Goal: Task Accomplishment & Management: Manage account settings

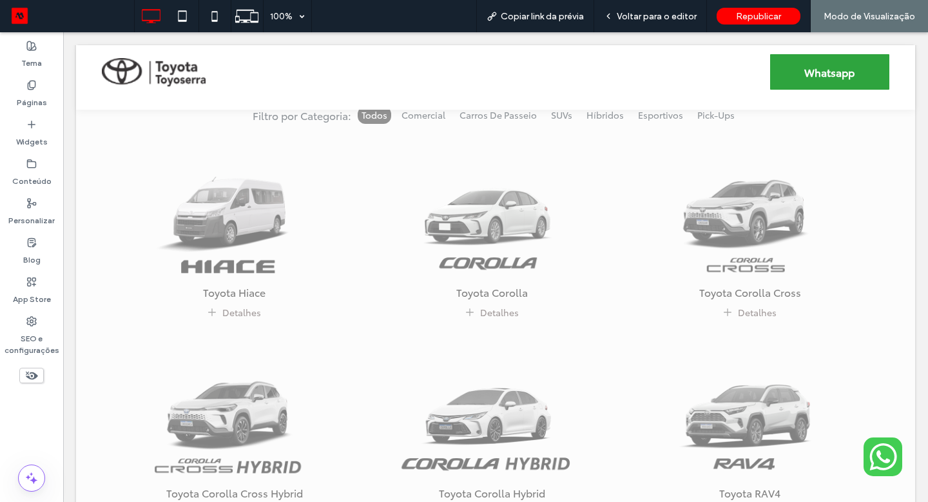
scroll to position [672, 0]
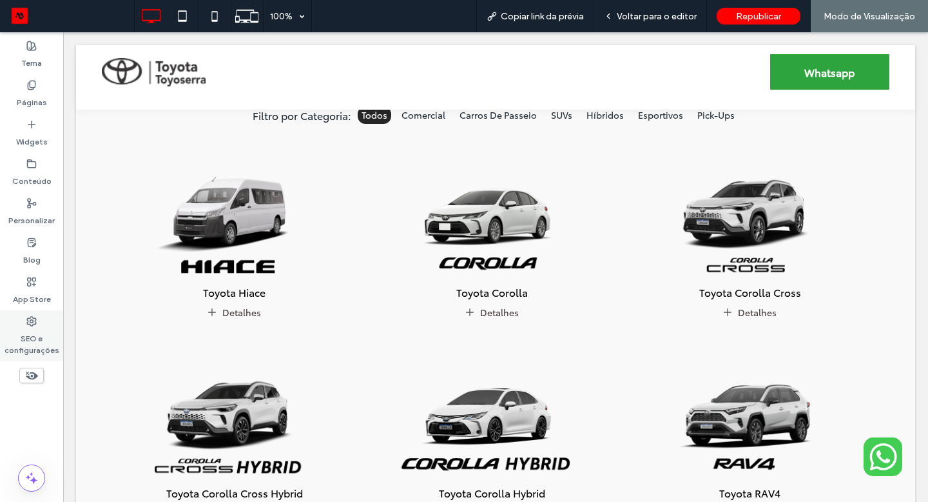
click at [40, 331] on label "SEO e configurações" at bounding box center [31, 341] width 63 height 30
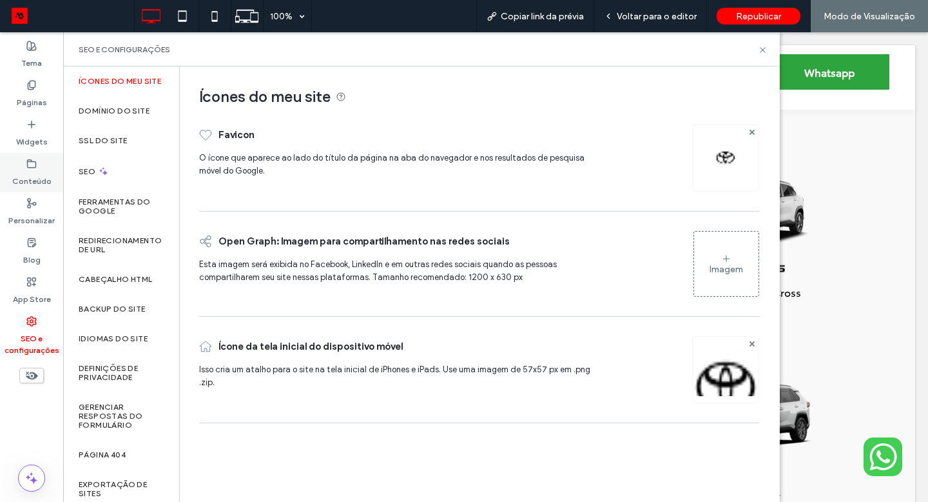
click at [37, 181] on label "Conteúdo" at bounding box center [31, 178] width 39 height 18
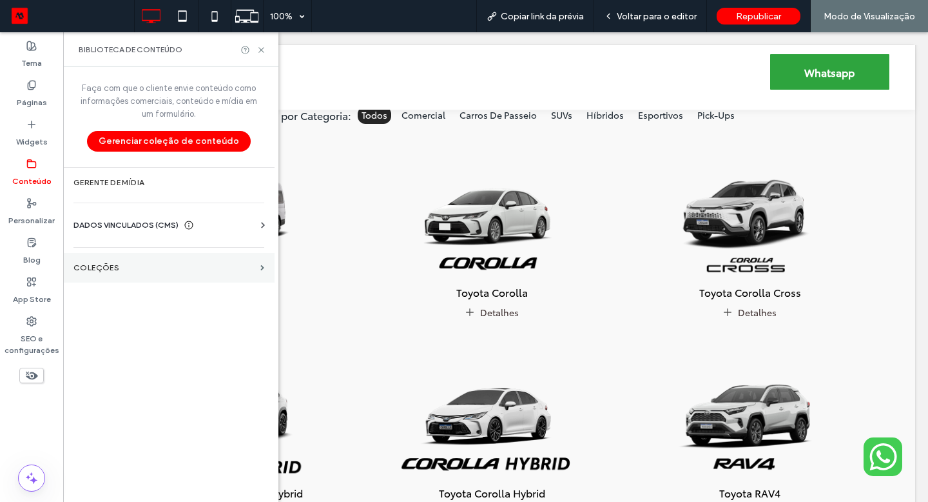
click at [144, 267] on label "COLEÇÕES" at bounding box center [164, 267] width 182 height 9
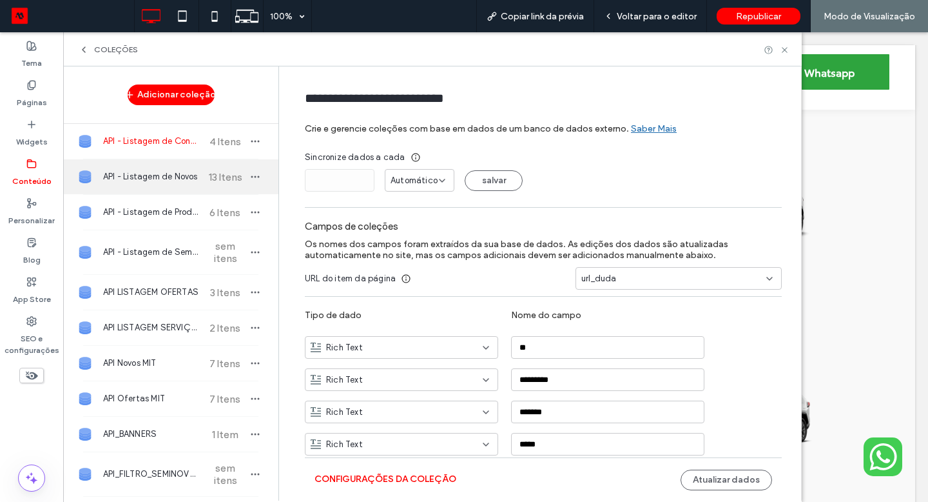
click at [159, 176] on span "API - Listagem de Novos" at bounding box center [151, 176] width 96 height 13
type input "**********"
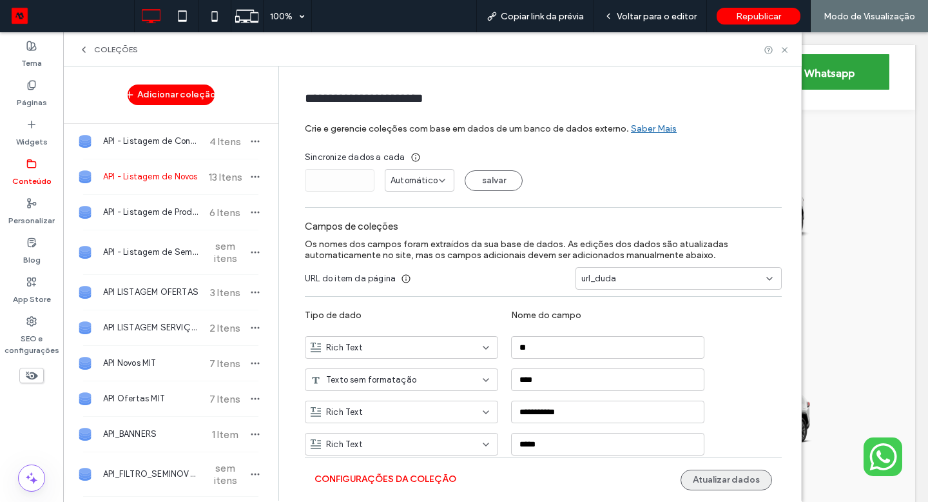
click at [721, 477] on button "Atualizar dados" at bounding box center [727, 479] width 92 height 21
click at [781, 51] on icon at bounding box center [785, 50] width 10 height 10
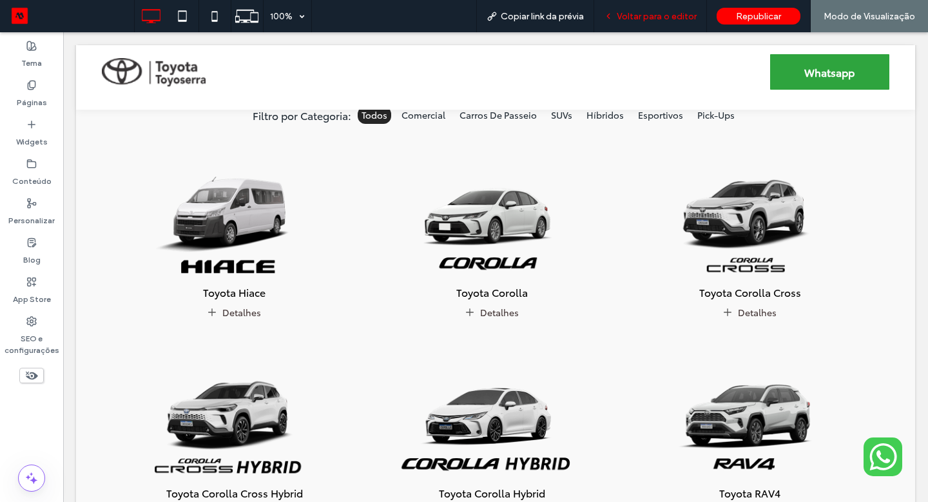
click at [667, 23] on div "Voltar para o editor" at bounding box center [650, 16] width 113 height 32
click at [679, 30] on div "Voltar para o editor" at bounding box center [650, 16] width 113 height 32
click at [680, 22] on div "Voltar para o editor" at bounding box center [650, 16] width 113 height 32
click at [671, 13] on span "Voltar para o editor" at bounding box center [657, 16] width 80 height 11
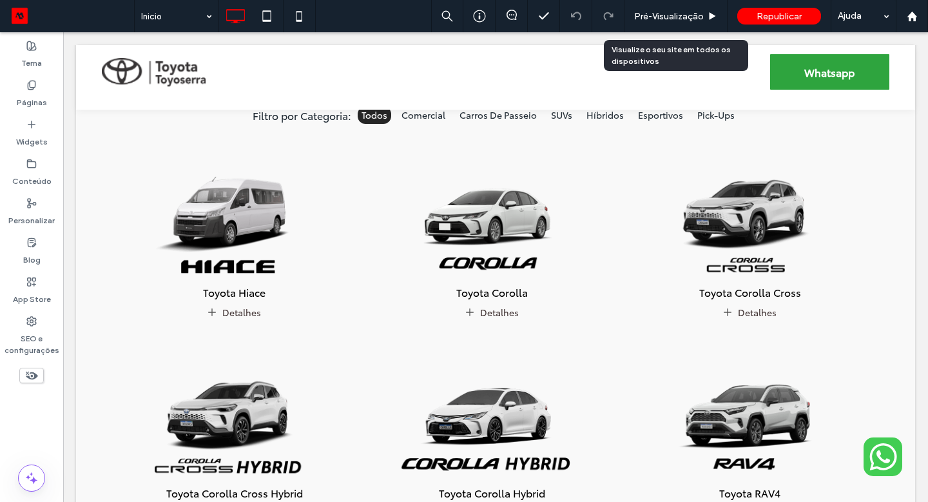
click at [671, 13] on span "Pré-Visualizaçāo" at bounding box center [669, 16] width 70 height 11
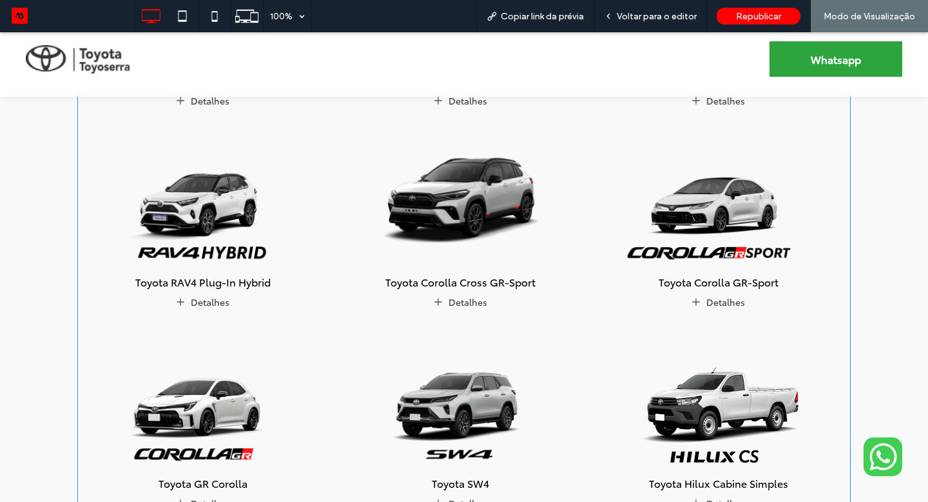
scroll to position [808, 0]
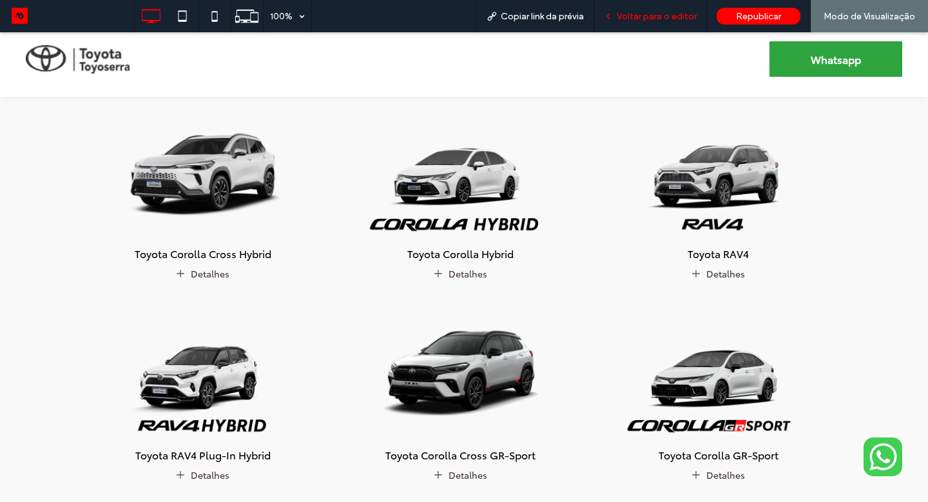
click at [656, 6] on div "Voltar para o editor" at bounding box center [650, 16] width 113 height 32
click at [649, 12] on span "Voltar para o editor" at bounding box center [657, 16] width 80 height 11
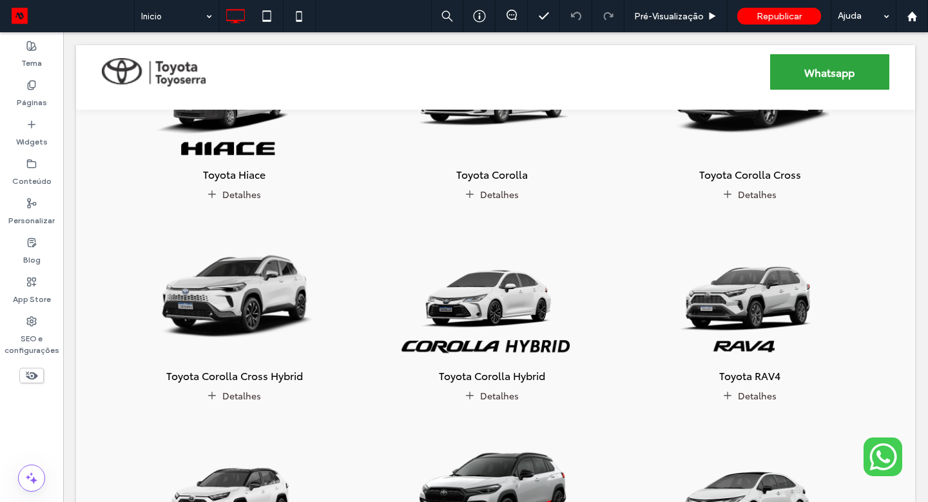
scroll to position [761, 0]
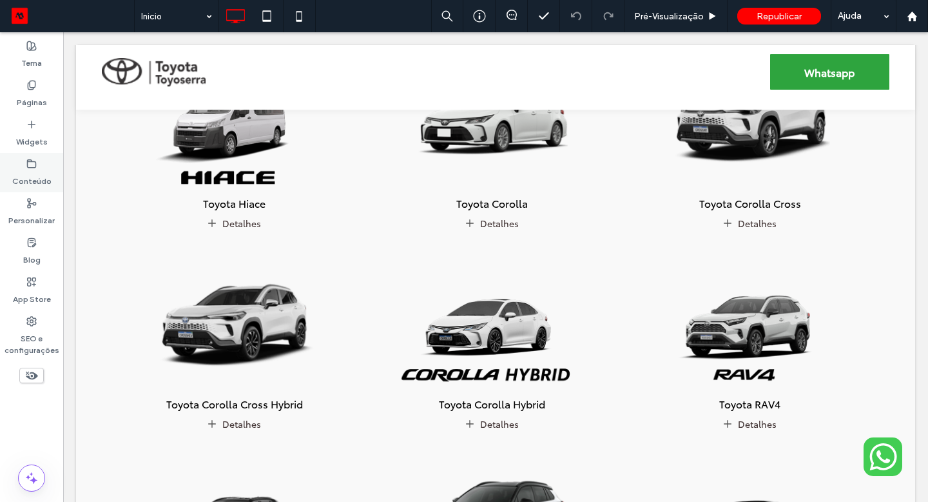
click at [37, 171] on label "Conteúdo" at bounding box center [31, 178] width 39 height 18
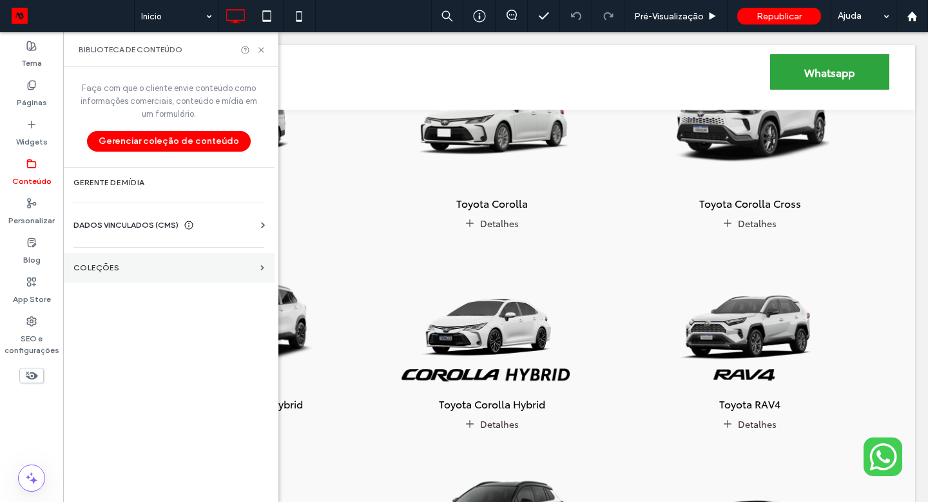
click at [132, 268] on label "COLEÇÕES" at bounding box center [164, 267] width 182 height 9
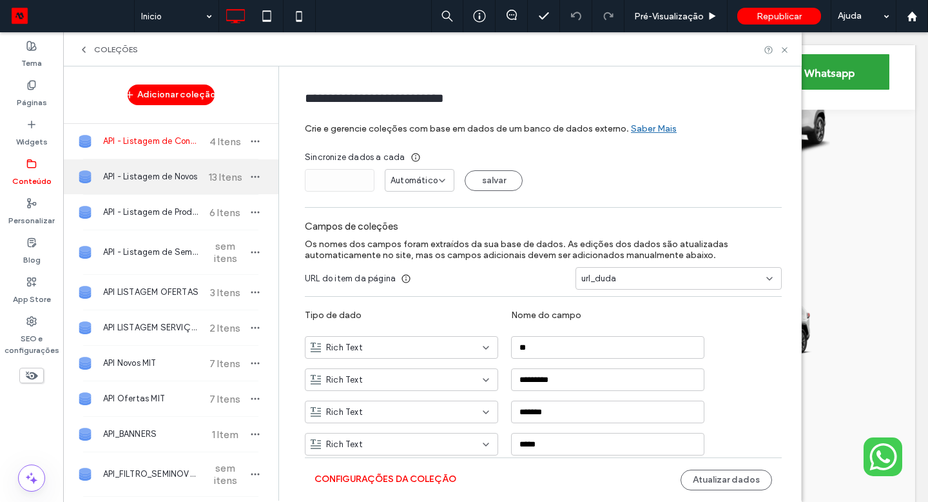
click at [153, 179] on span "API - Listagem de Novos" at bounding box center [151, 176] width 96 height 13
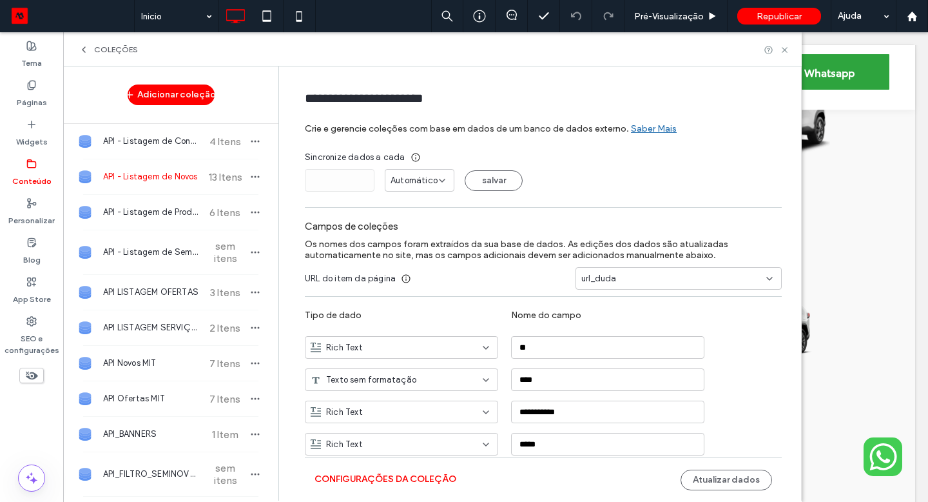
type input "**********"
click at [712, 476] on button "Atualizar dados" at bounding box center [727, 479] width 92 height 21
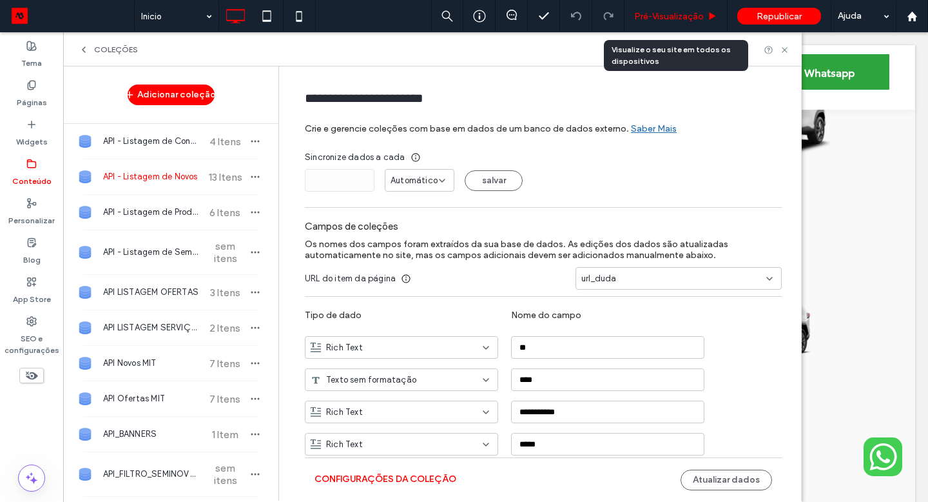
click at [694, 17] on span "Pré-Visualizaçāo" at bounding box center [669, 16] width 70 height 11
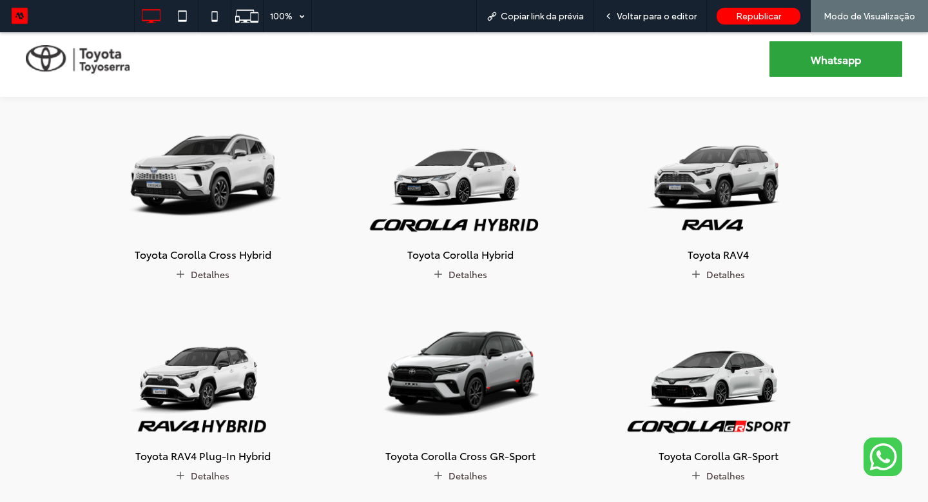
scroll to position [808, 0]
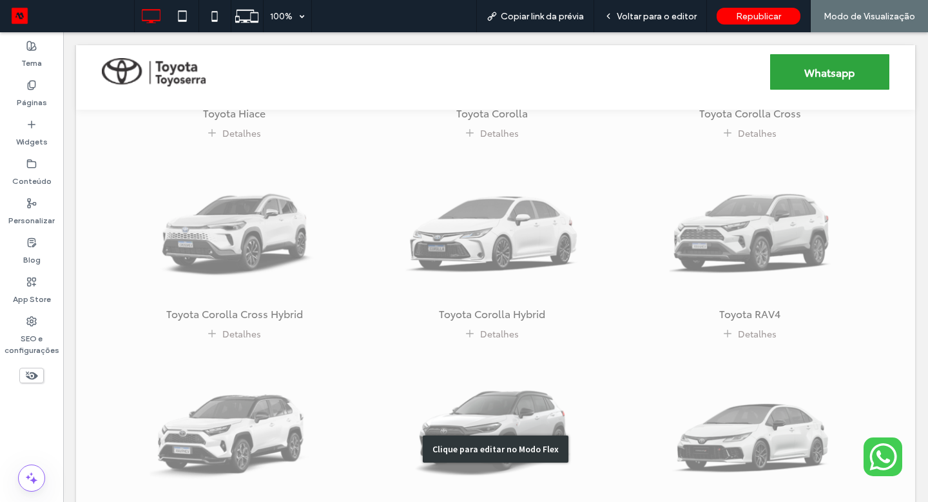
scroll to position [668, 0]
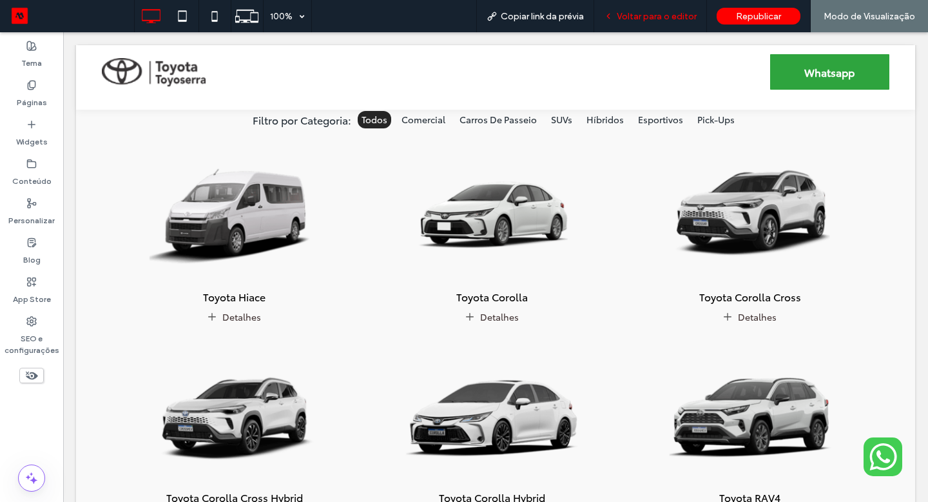
click at [694, 12] on span "Voltar para o editor" at bounding box center [657, 16] width 80 height 11
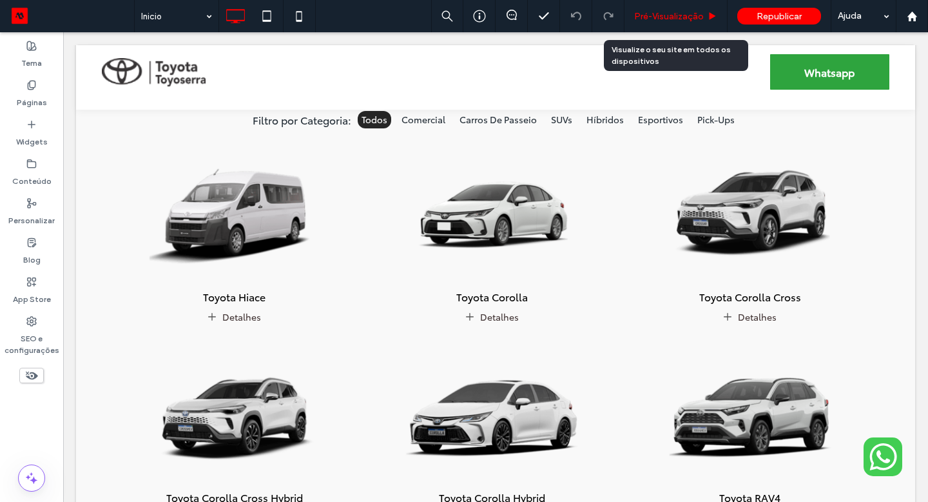
click at [693, 12] on span "Pré-Visualizaçāo" at bounding box center [669, 16] width 70 height 11
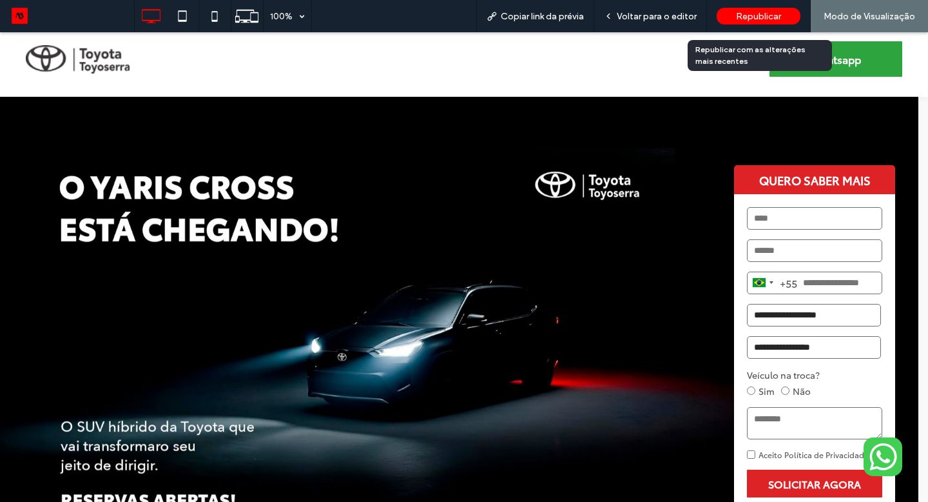
click at [737, 16] on span "Republicar" at bounding box center [758, 16] width 45 height 11
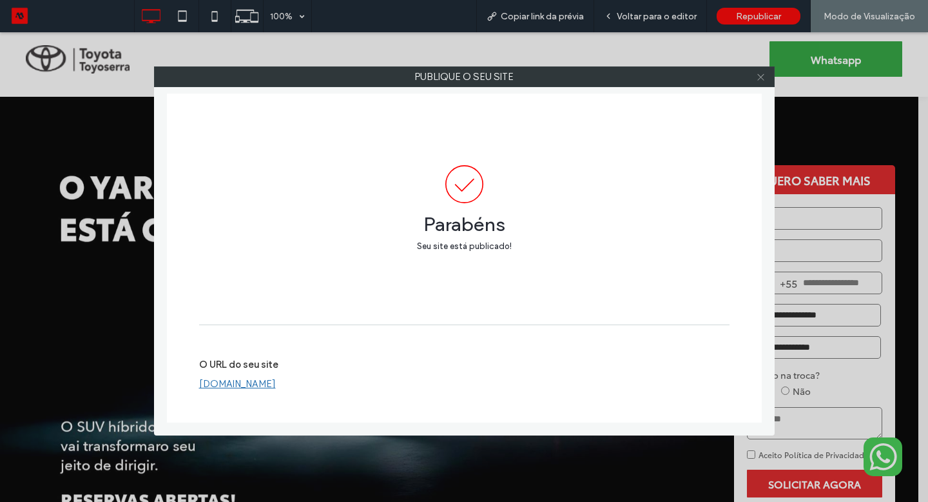
click at [763, 80] on icon at bounding box center [761, 77] width 10 height 10
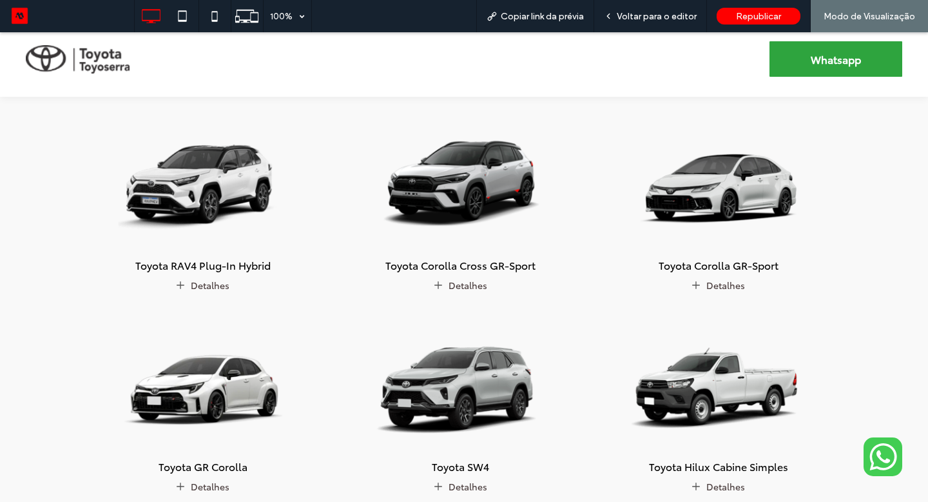
scroll to position [769, 0]
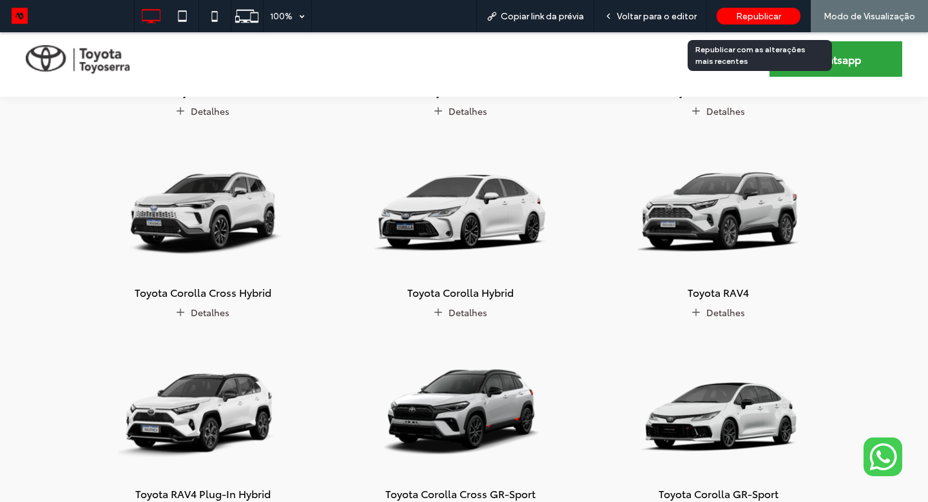
click at [730, 20] on div "Republicar" at bounding box center [759, 16] width 84 height 17
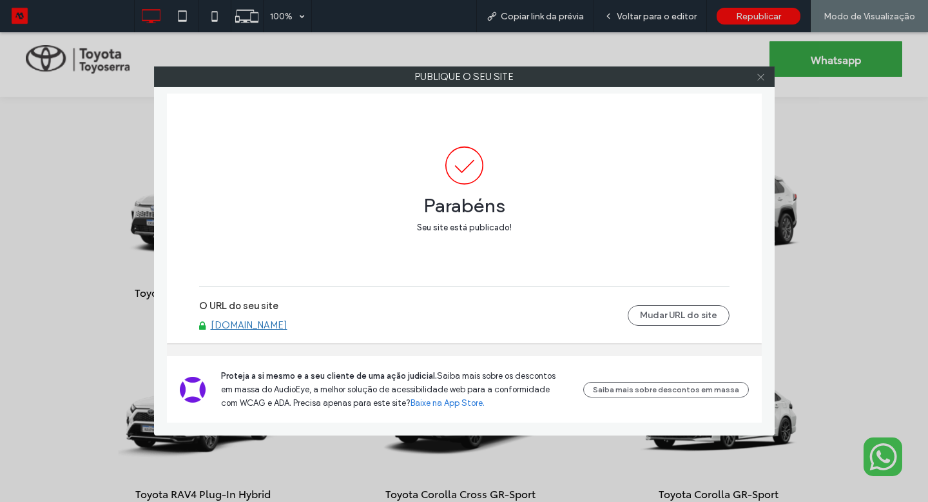
click at [760, 75] on use at bounding box center [761, 76] width 6 height 6
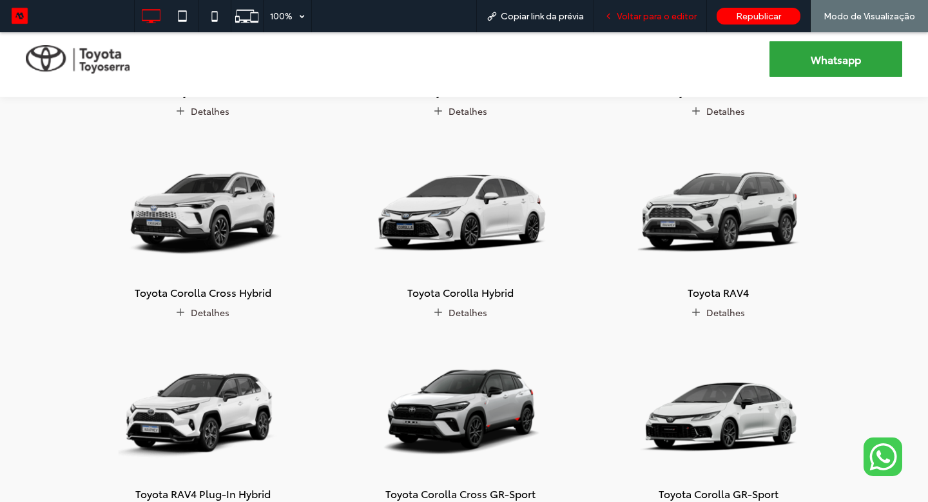
click at [660, 18] on span "Voltar para o editor" at bounding box center [657, 16] width 80 height 11
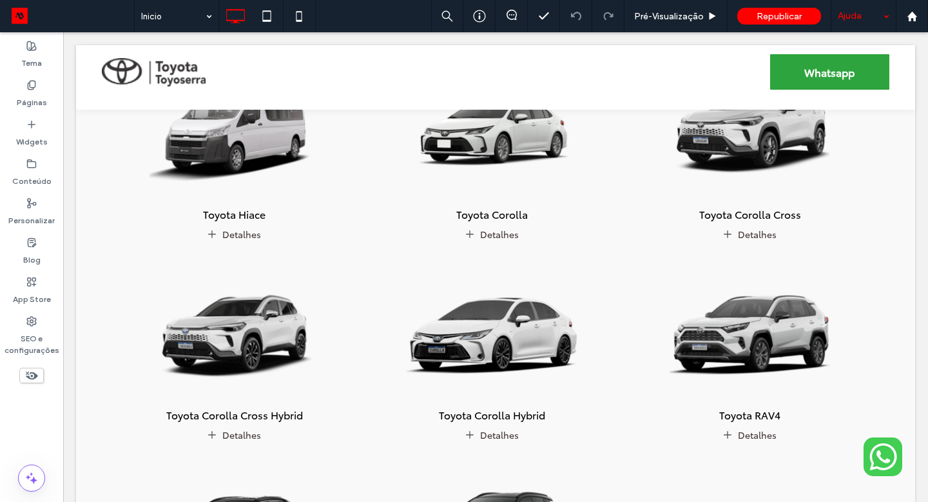
scroll to position [723, 0]
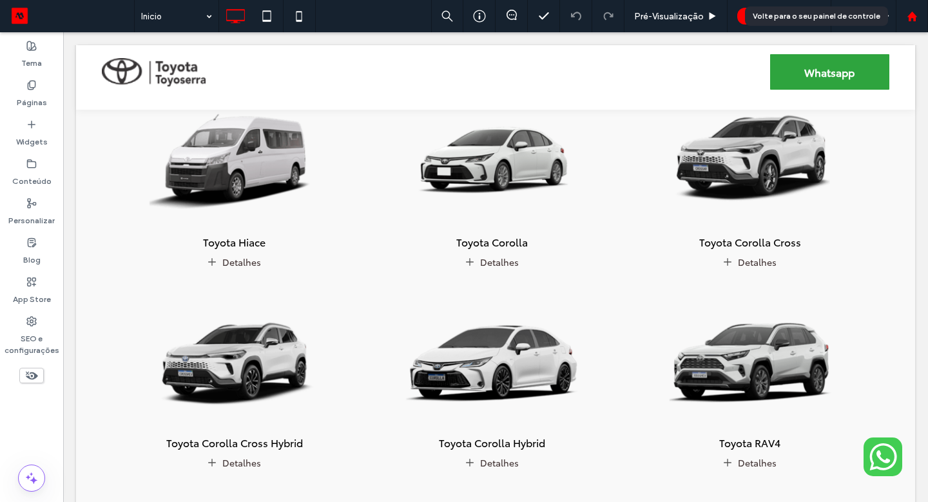
click at [908, 19] on use at bounding box center [912, 16] width 10 height 10
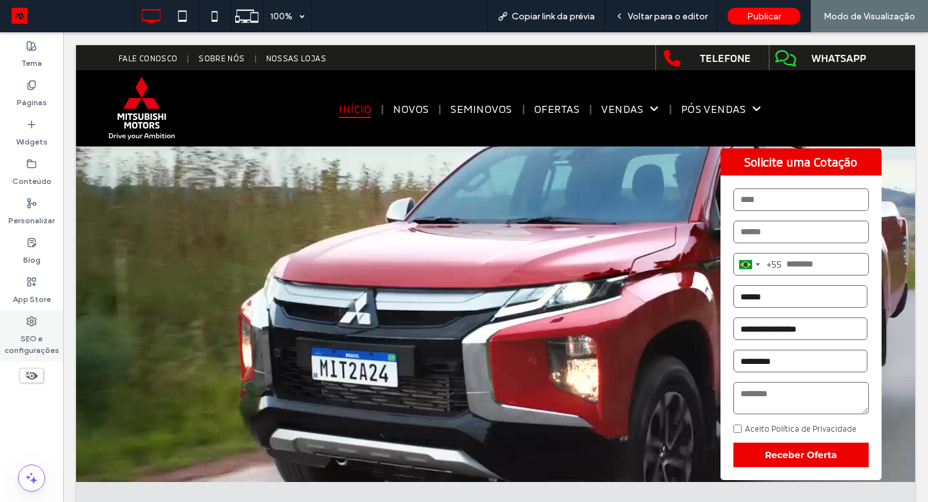
click at [37, 341] on label "SEO e configurações" at bounding box center [31, 341] width 63 height 30
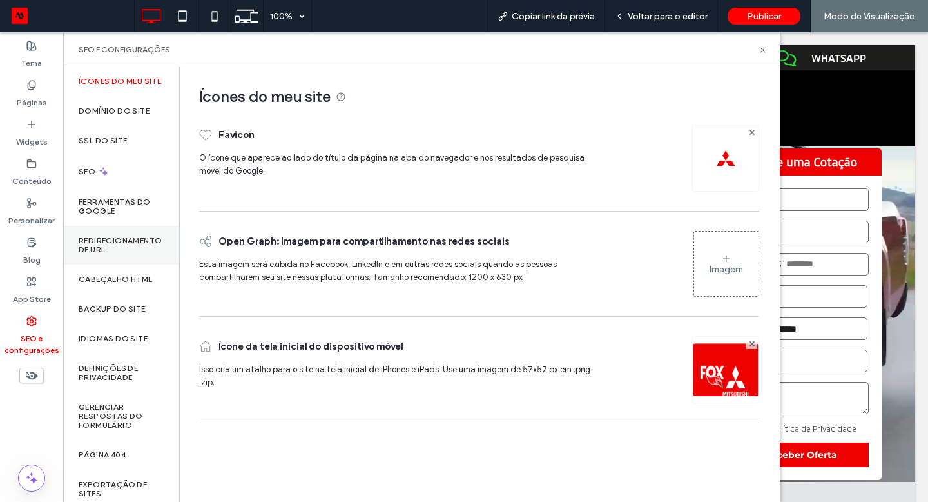
click at [101, 241] on div "Redirecionamento de URL" at bounding box center [121, 245] width 116 height 39
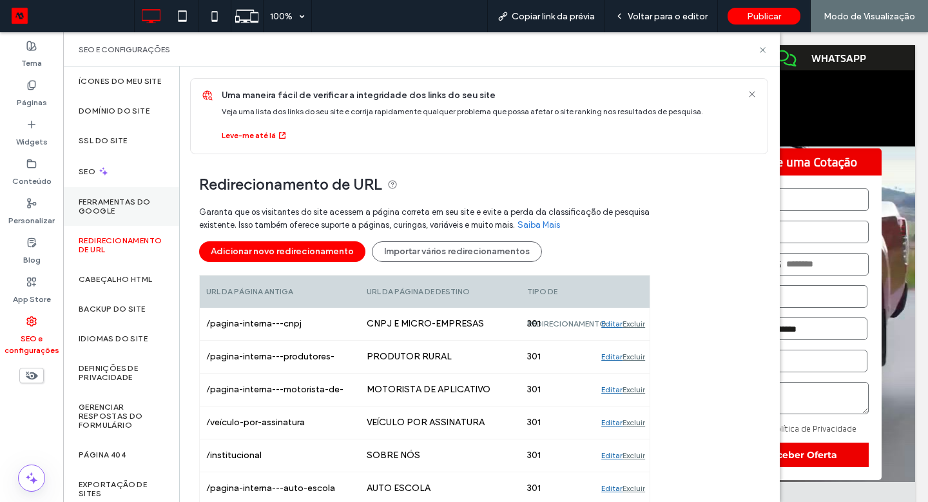
click at [108, 215] on label "Ferramentas do Google" at bounding box center [121, 206] width 85 height 18
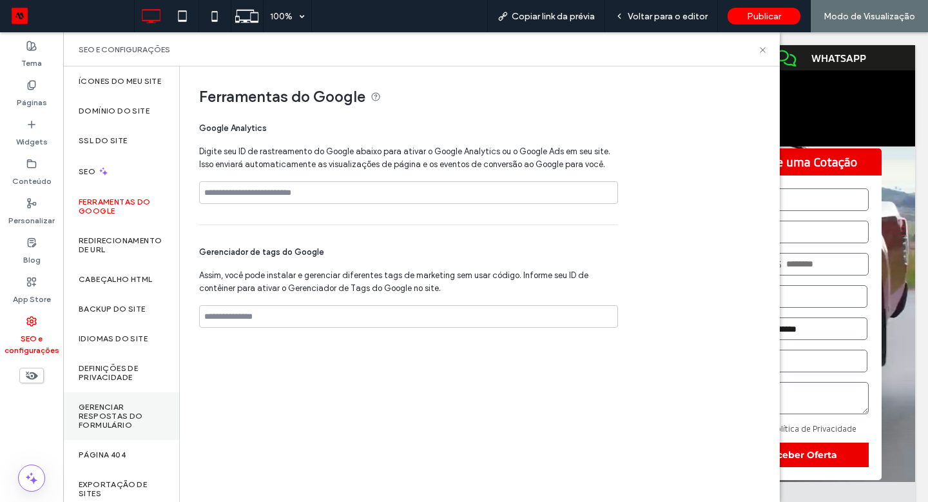
scroll to position [54, 0]
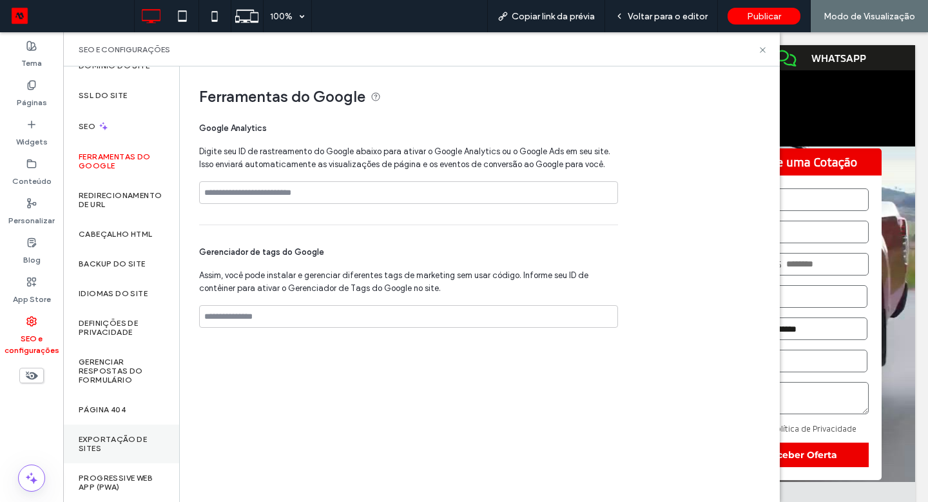
click at [110, 438] on label "Exportação de sites" at bounding box center [121, 444] width 85 height 18
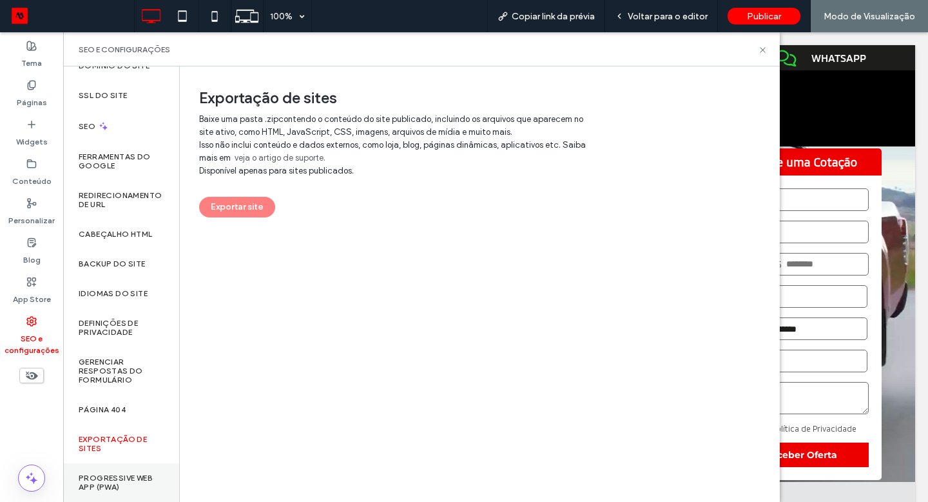
click at [127, 481] on label "Progressive Web App (PWA)" at bounding box center [121, 482] width 85 height 18
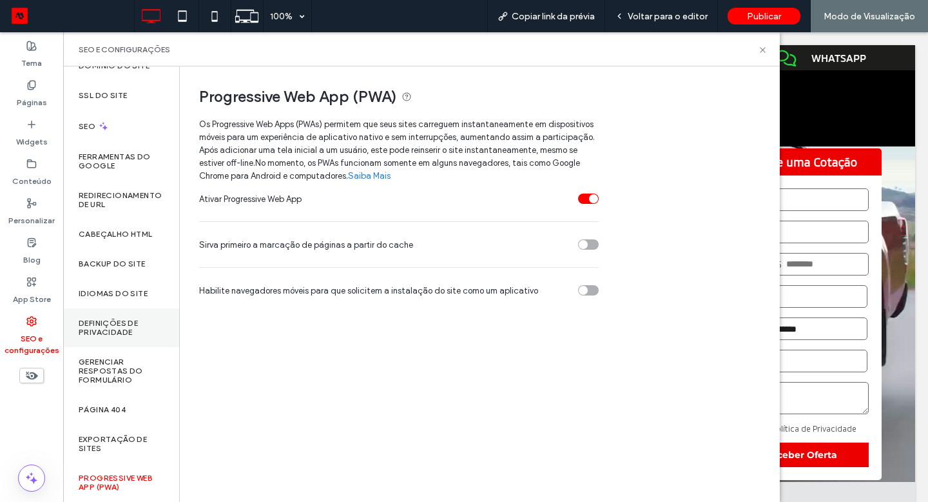
click at [112, 324] on label "Definições de privacidade" at bounding box center [121, 327] width 85 height 18
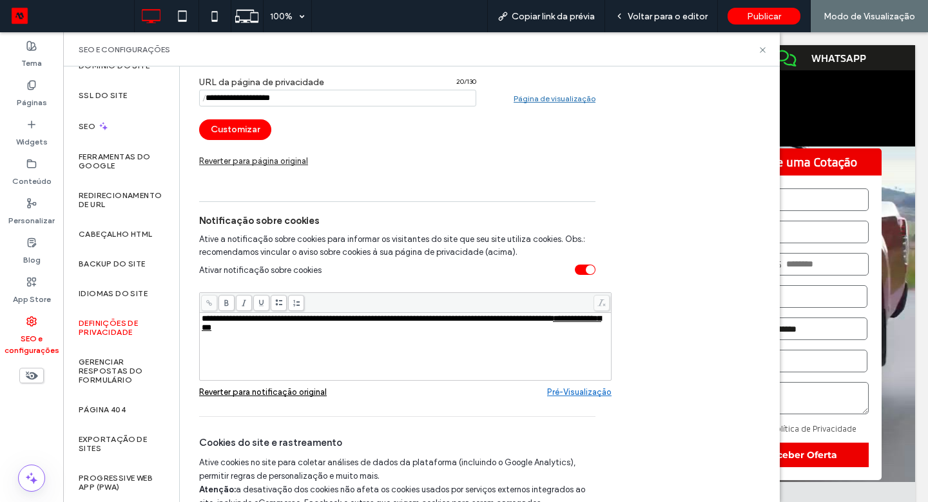
scroll to position [250, 0]
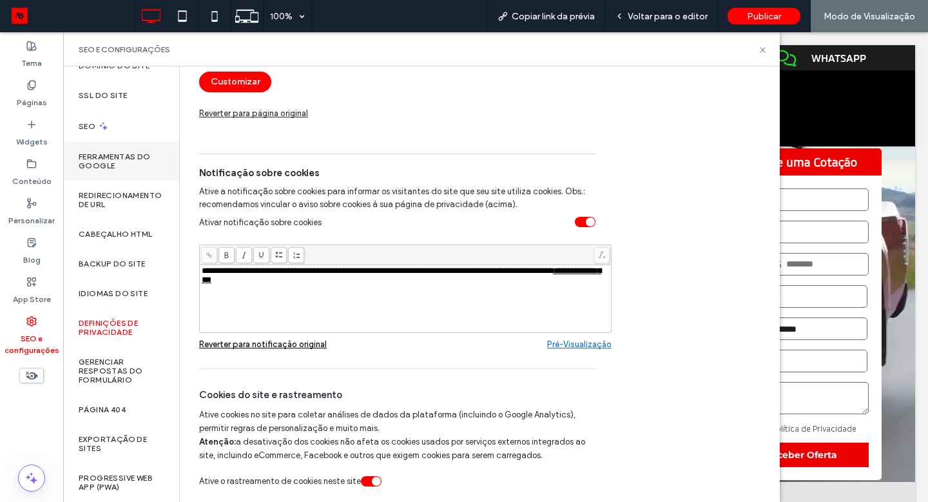
click at [127, 168] on label "Ferramentas do Google" at bounding box center [121, 161] width 85 height 18
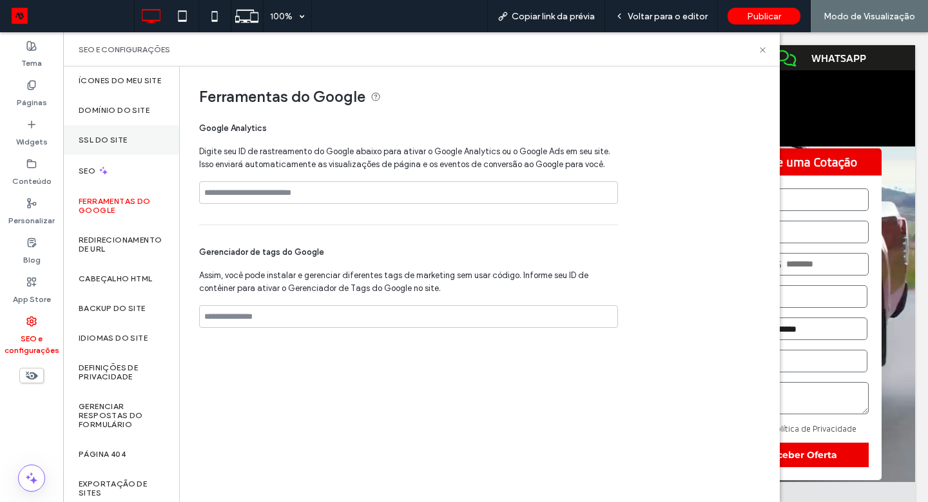
scroll to position [0, 0]
click at [126, 181] on div "SEO" at bounding box center [121, 171] width 116 height 32
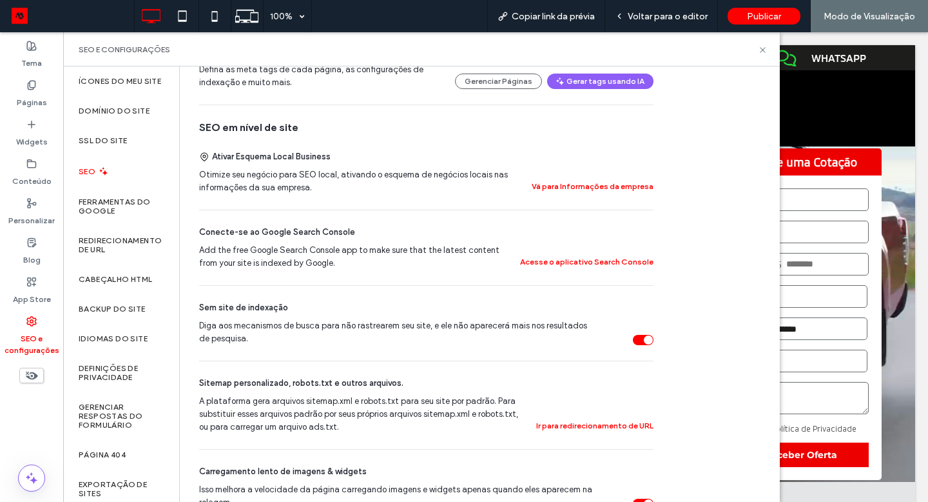
scroll to position [457, 0]
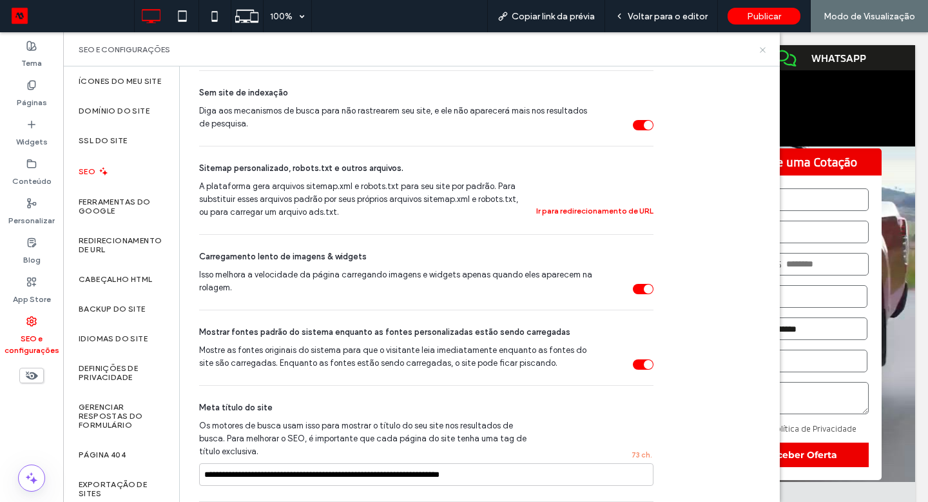
click at [763, 51] on icon at bounding box center [763, 50] width 10 height 10
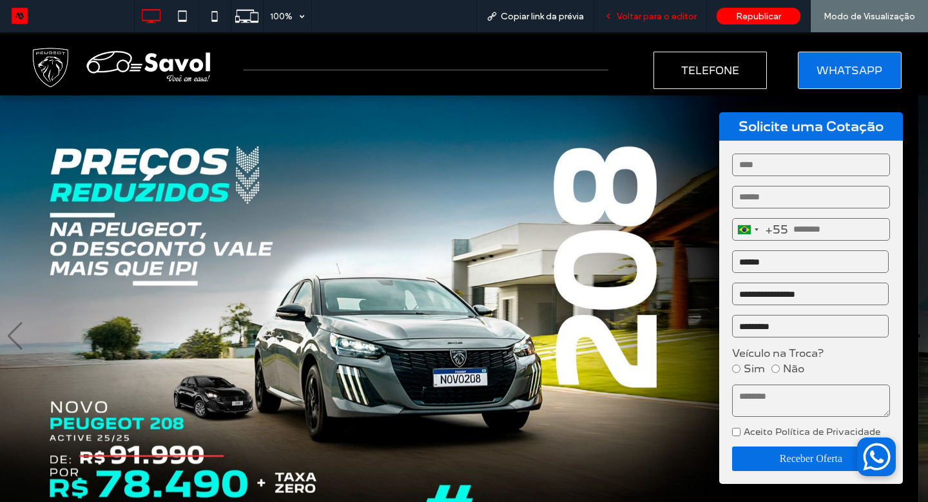
click at [683, 8] on div "Voltar para o editor" at bounding box center [650, 16] width 113 height 32
click at [684, 11] on span "Voltar para o editor" at bounding box center [657, 16] width 80 height 11
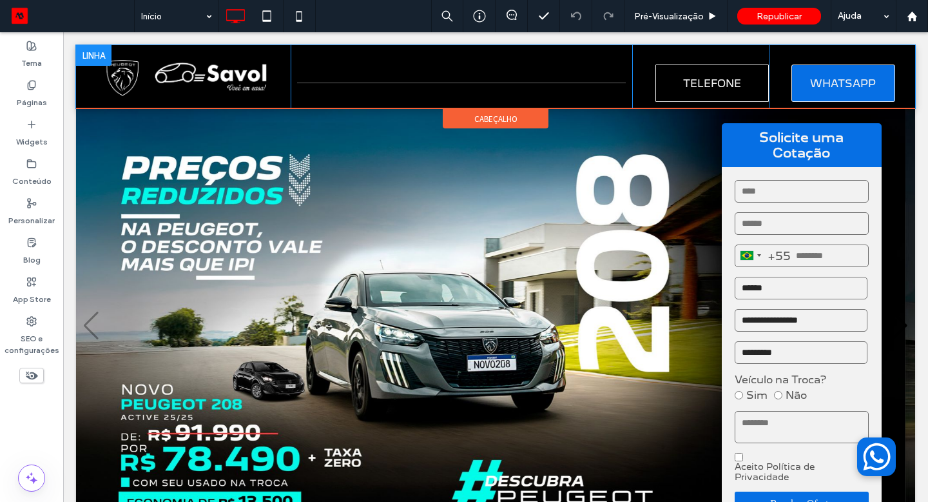
click at [429, 62] on div "Click To Paste" at bounding box center [462, 76] width 342 height 63
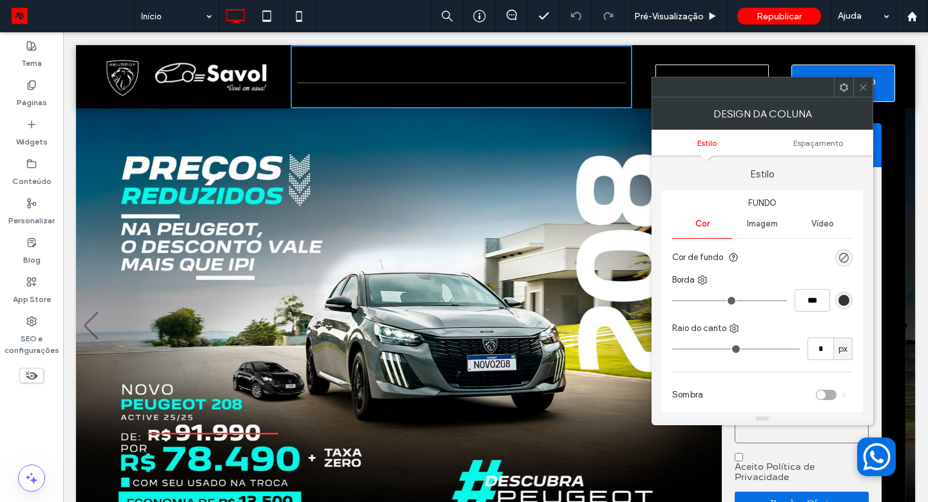
click at [387, 70] on div "Click To Paste" at bounding box center [462, 76] width 342 height 63
click at [397, 83] on hr at bounding box center [461, 84] width 329 height 2
click at [402, 84] on div at bounding box center [461, 83] width 329 height 15
click at [266, 92] on img at bounding box center [188, 78] width 205 height 50
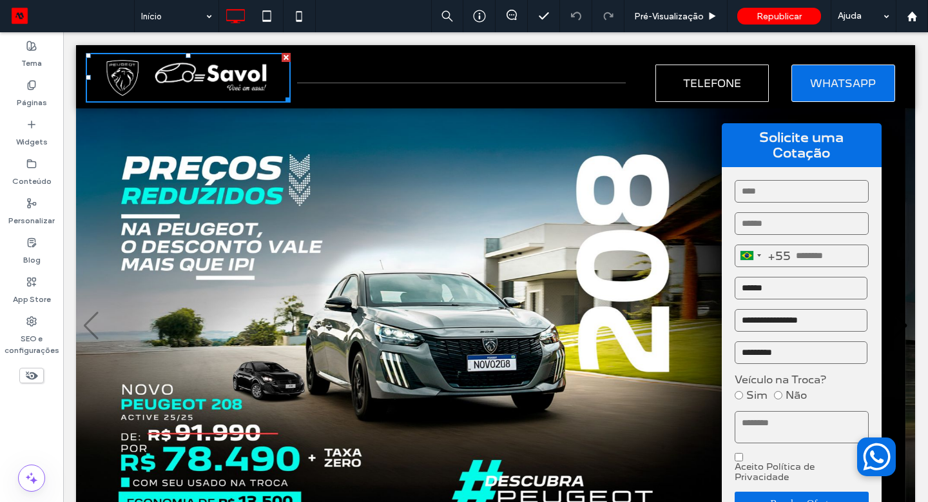
click at [302, 102] on div "Click To Paste" at bounding box center [462, 76] width 342 height 63
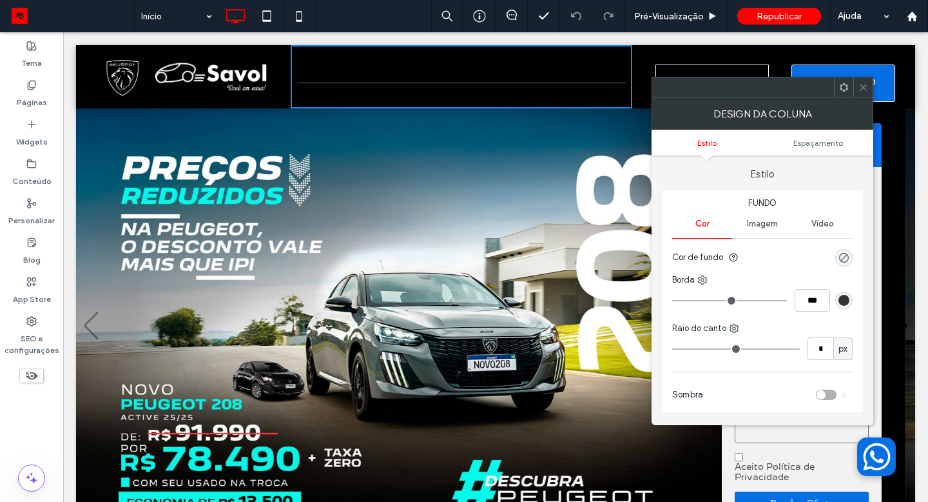
click at [96, 52] on div "Click To Paste" at bounding box center [188, 76] width 205 height 63
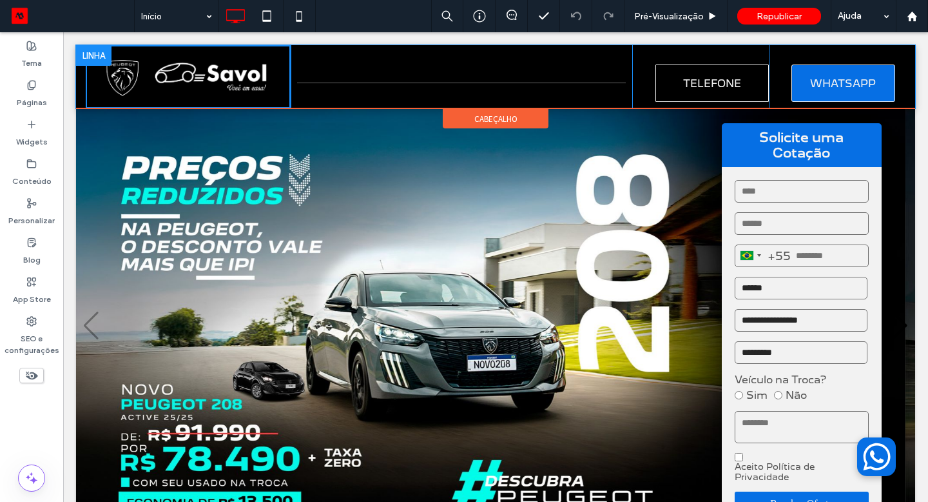
click at [83, 55] on div at bounding box center [93, 55] width 35 height 21
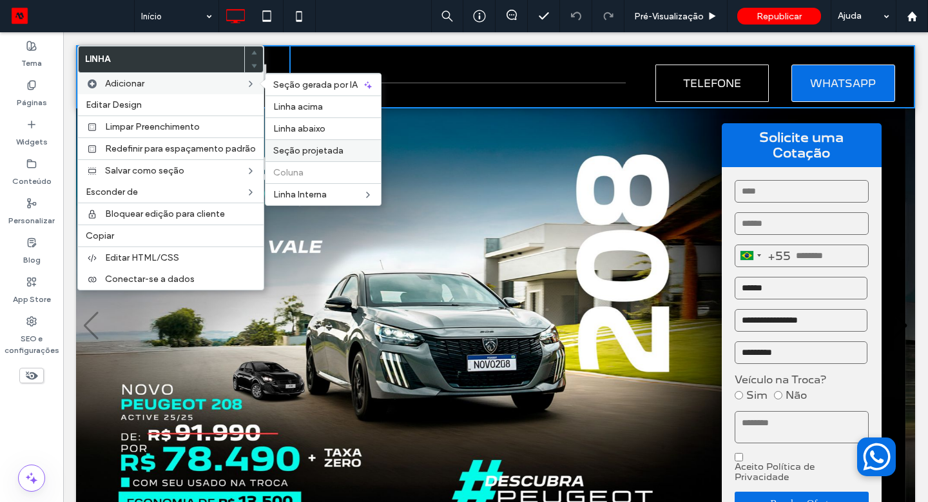
click at [342, 147] on label "Seção projetada" at bounding box center [323, 150] width 100 height 11
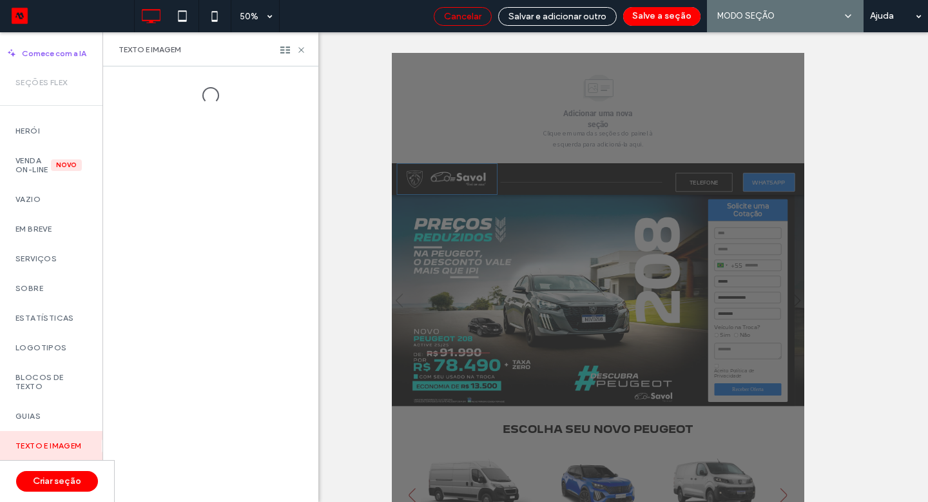
click at [445, 18] on div "Cancelar" at bounding box center [463, 16] width 57 height 11
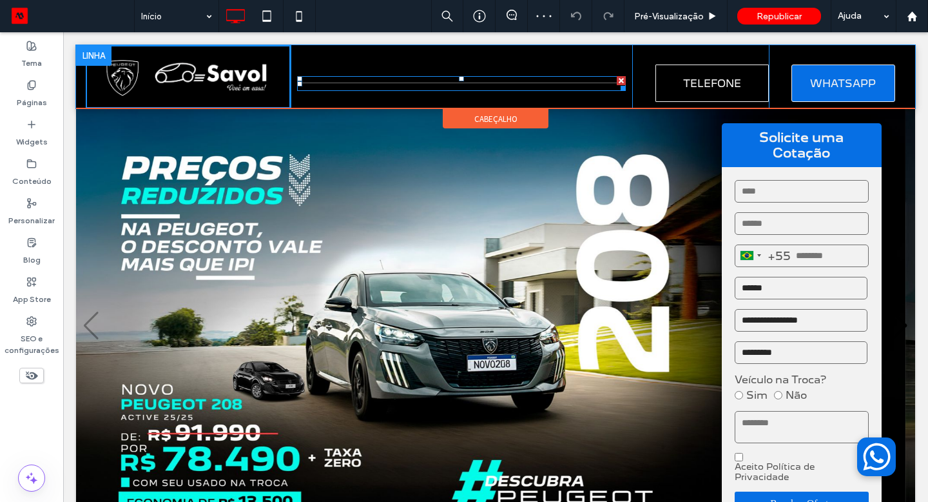
click at [616, 83] on div at bounding box center [621, 86] width 10 height 10
click at [617, 79] on div at bounding box center [621, 80] width 9 height 9
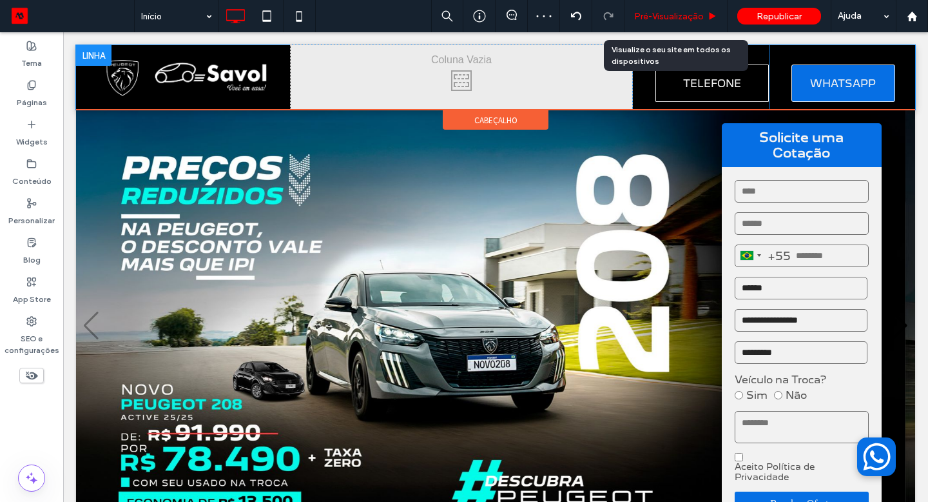
click at [689, 16] on span "Pré-Visualizaçāo" at bounding box center [669, 16] width 70 height 11
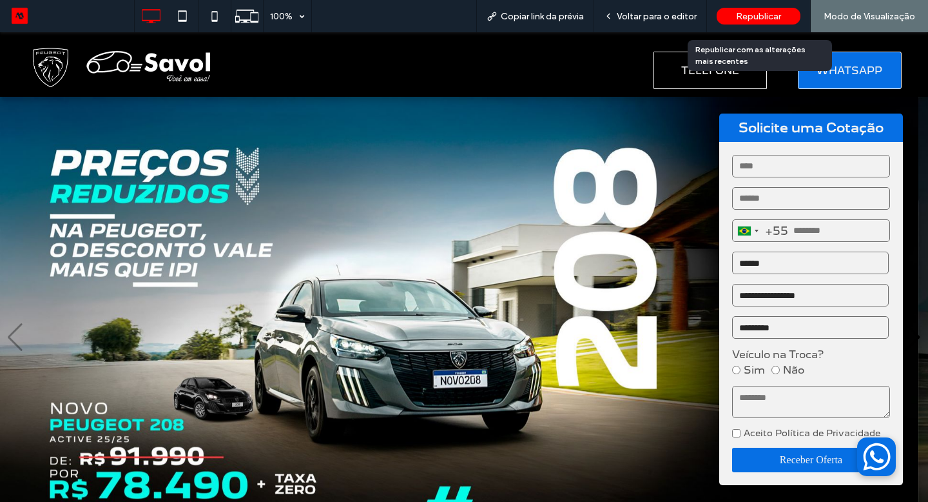
click at [772, 18] on span "Republicar" at bounding box center [758, 16] width 45 height 11
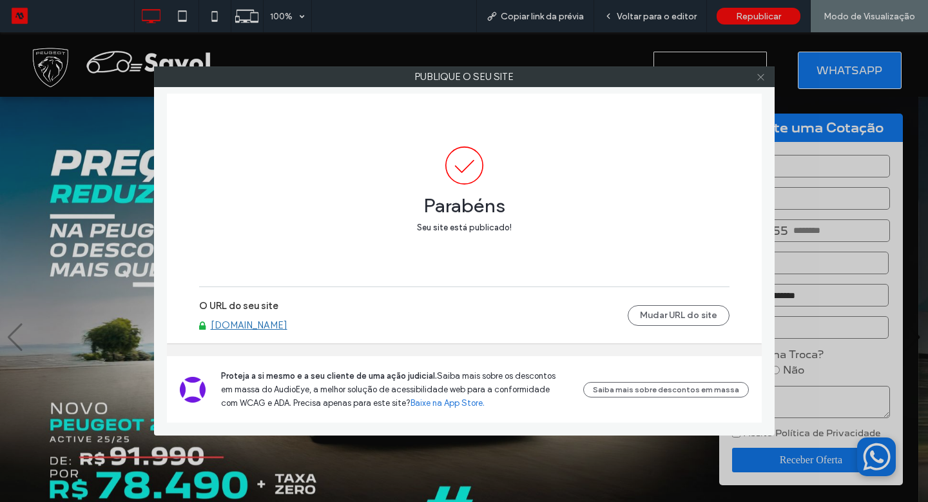
click at [763, 76] on icon at bounding box center [761, 77] width 10 height 10
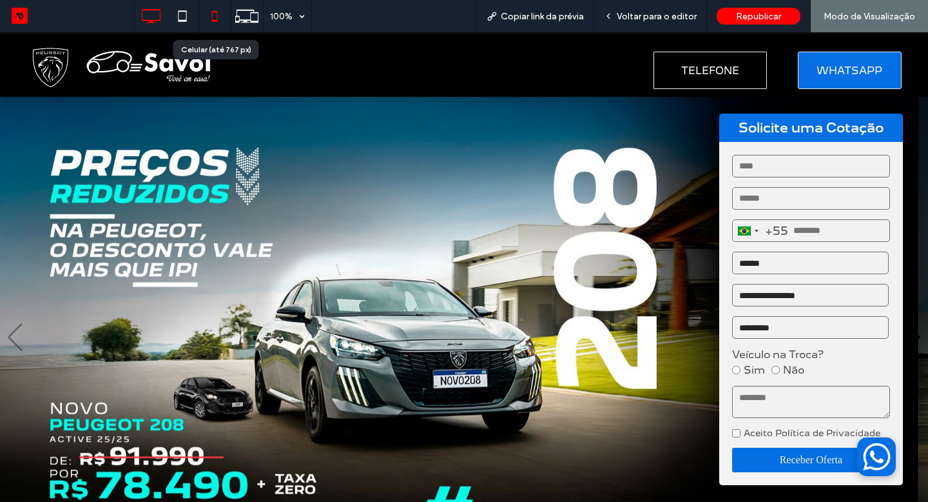
click at [208, 17] on icon at bounding box center [215, 16] width 26 height 26
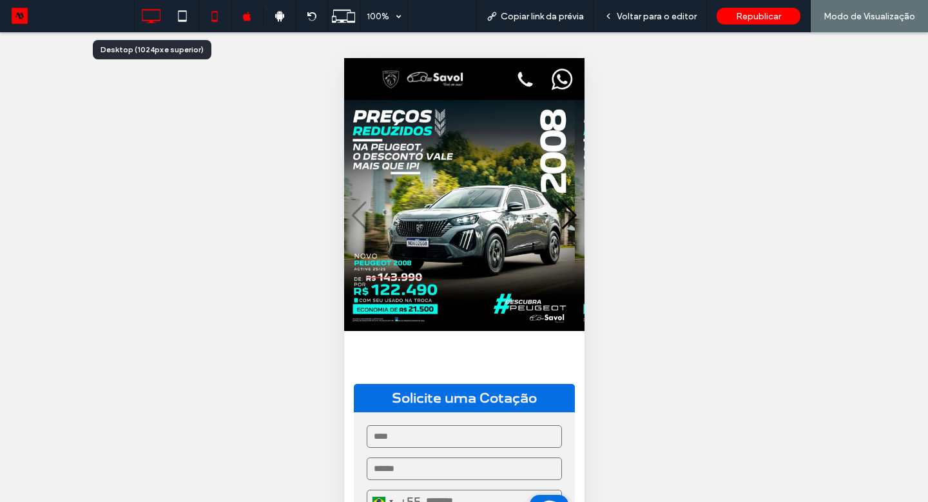
click at [151, 12] on icon at bounding box center [151, 16] width 26 height 26
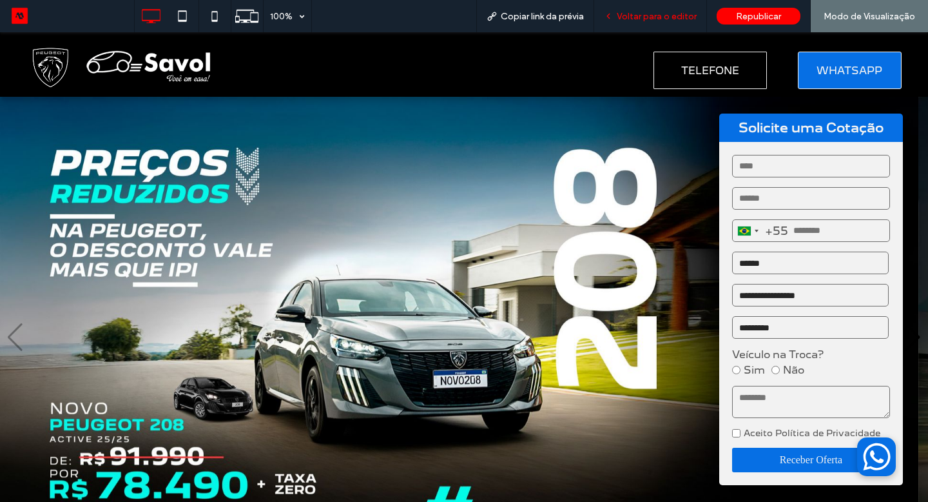
click at [634, 11] on span "Voltar para o editor" at bounding box center [657, 16] width 80 height 11
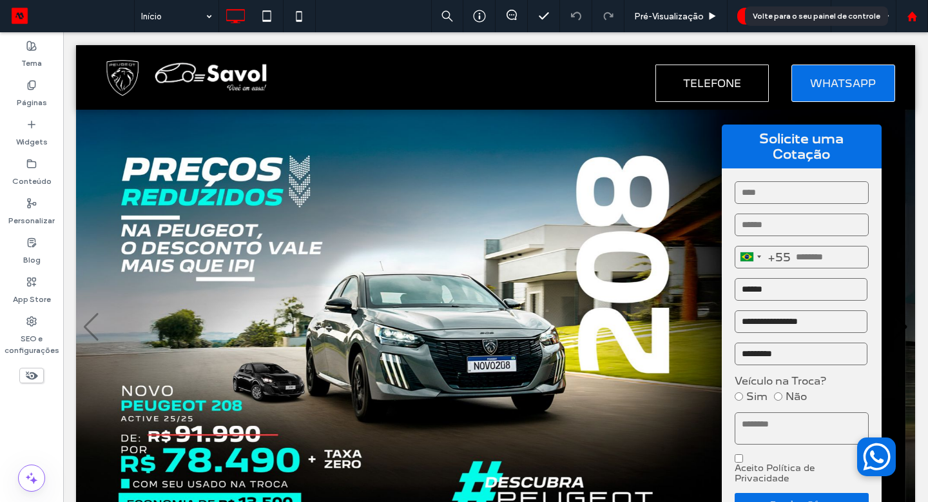
click at [907, 19] on icon at bounding box center [912, 16] width 11 height 11
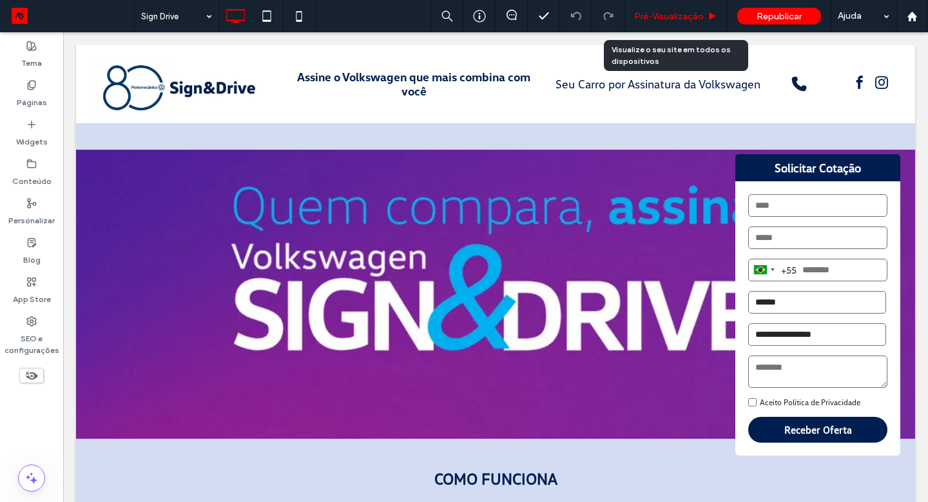
click at [662, 18] on span "Pré-Visualizaçāo" at bounding box center [669, 16] width 70 height 11
